Goal: Use online tool/utility: Utilize a website feature to perform a specific function

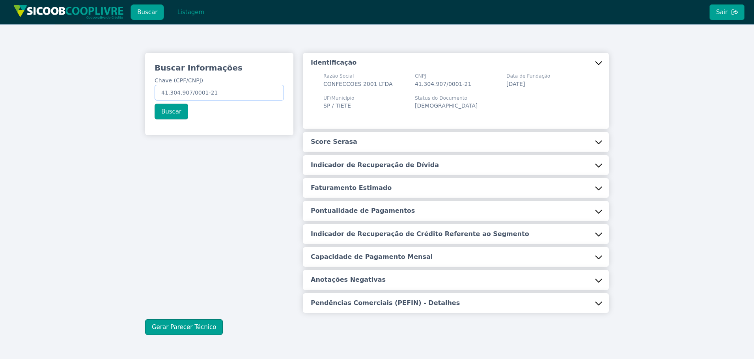
click at [228, 90] on input "41.304.907/0001-21" at bounding box center [219, 93] width 129 height 16
paste input "266.610.698-56"
click at [166, 113] on button "Buscar" at bounding box center [172, 112] width 34 height 16
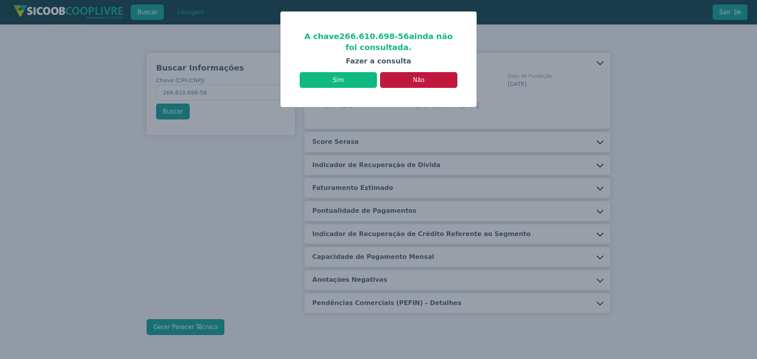
click at [423, 80] on button "Não" at bounding box center [418, 80] width 77 height 16
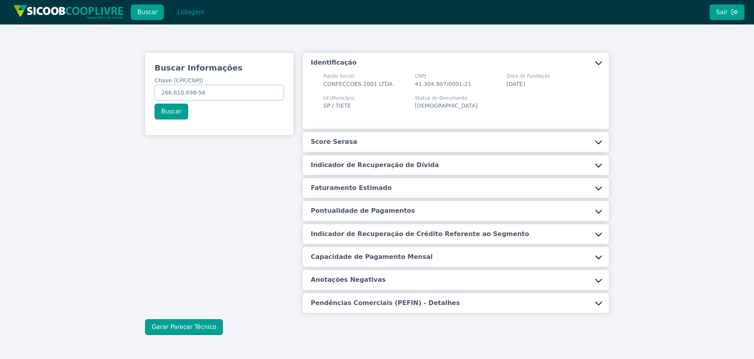
click at [205, 93] on input "266.610.698-56" at bounding box center [219, 93] width 129 height 16
click at [218, 90] on input "266.610.698-56" at bounding box center [219, 93] width 129 height 16
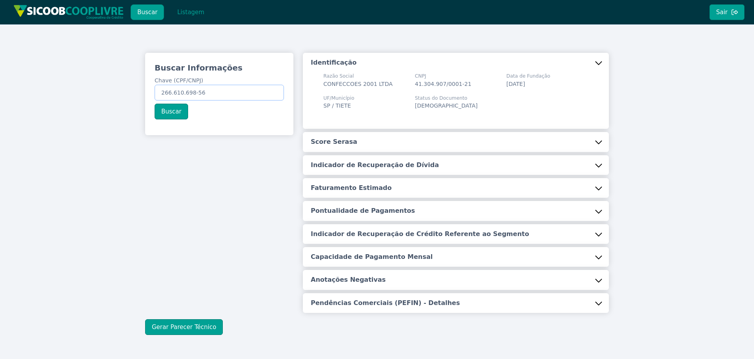
click at [218, 90] on input "266.610.698-56" at bounding box center [219, 93] width 129 height 16
paste input "11.163.655/0001-05"
type input "11.163.655/0001-05"
click at [173, 114] on button "Buscar" at bounding box center [172, 112] width 34 height 16
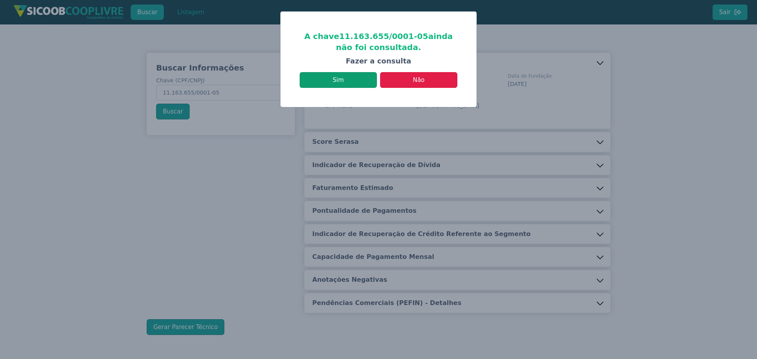
click at [345, 81] on button "Sim" at bounding box center [338, 80] width 77 height 16
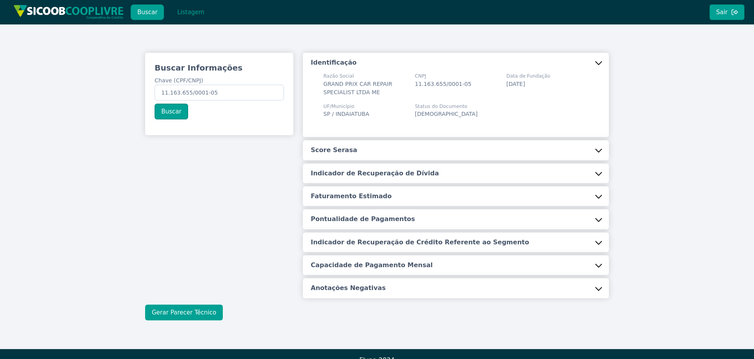
click at [193, 312] on button "Gerar Parecer Técnico" at bounding box center [184, 313] width 78 height 16
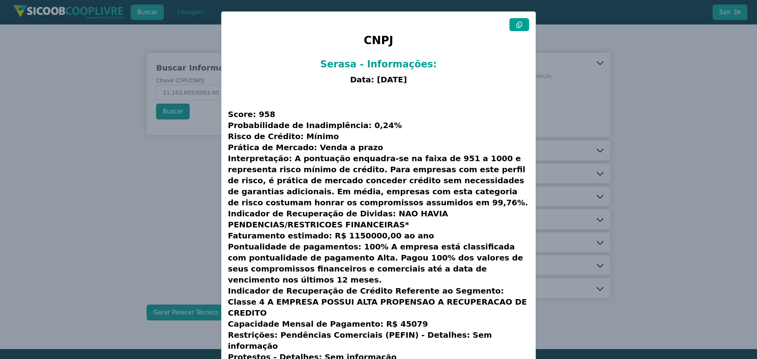
click at [517, 24] on icon at bounding box center [520, 25] width 6 height 6
